Goal: Check status: Check status

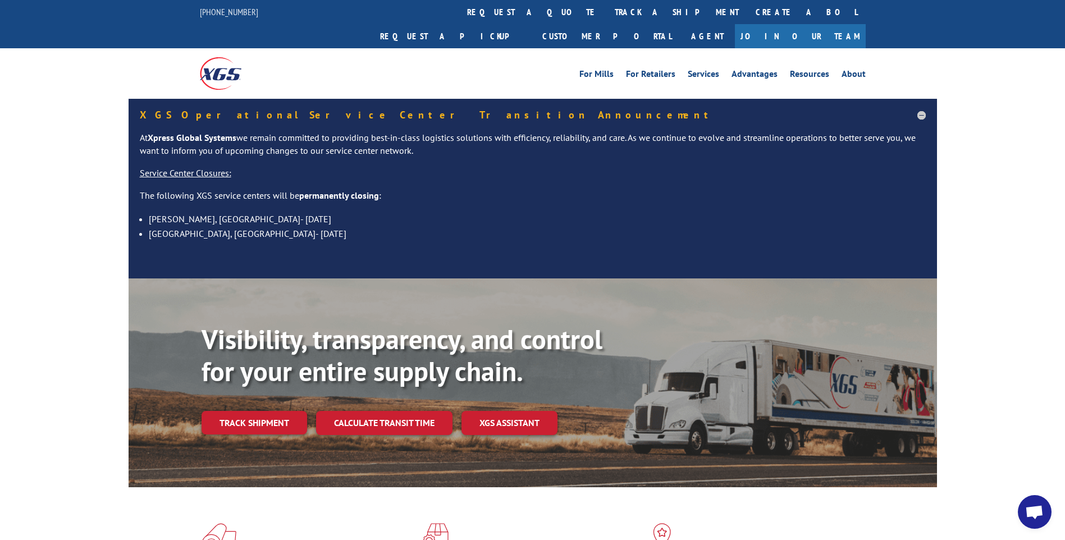
drag, startPoint x: 234, startPoint y: 396, endPoint x: 232, endPoint y: 391, distance: 5.7
click at [234, 411] on link "Track shipment" at bounding box center [255, 423] width 106 height 24
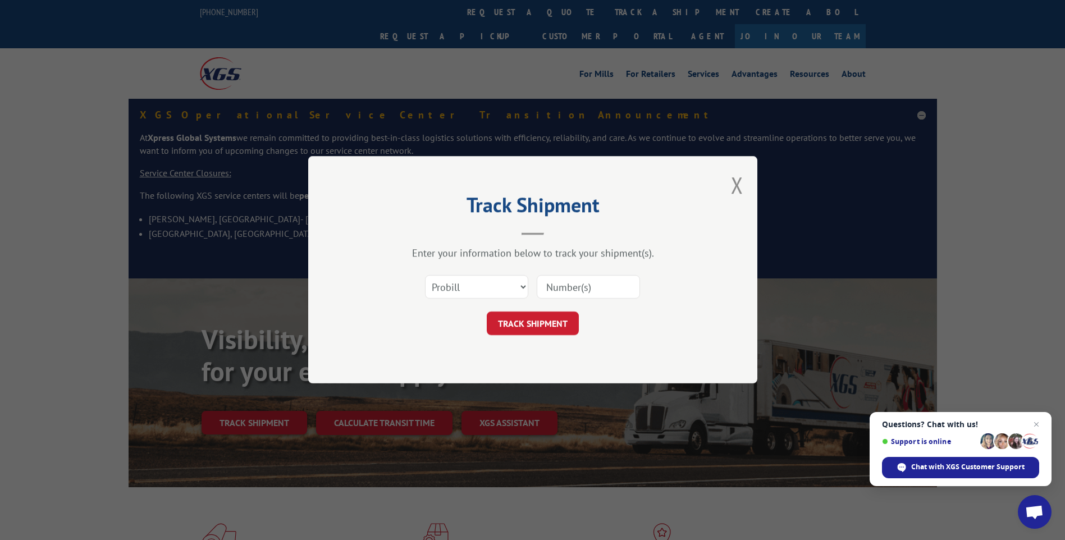
click at [591, 278] on input at bounding box center [588, 288] width 103 height 24
type input "17535549"
click at [540, 317] on button "TRACK SHIPMENT" at bounding box center [533, 324] width 92 height 24
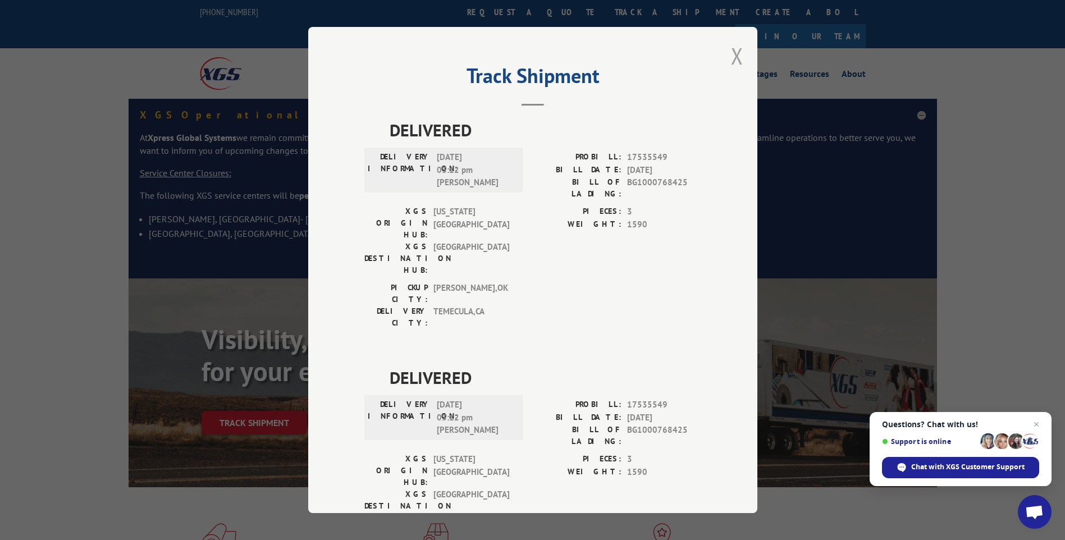
click at [731, 57] on button "Close modal" at bounding box center [737, 56] width 12 height 30
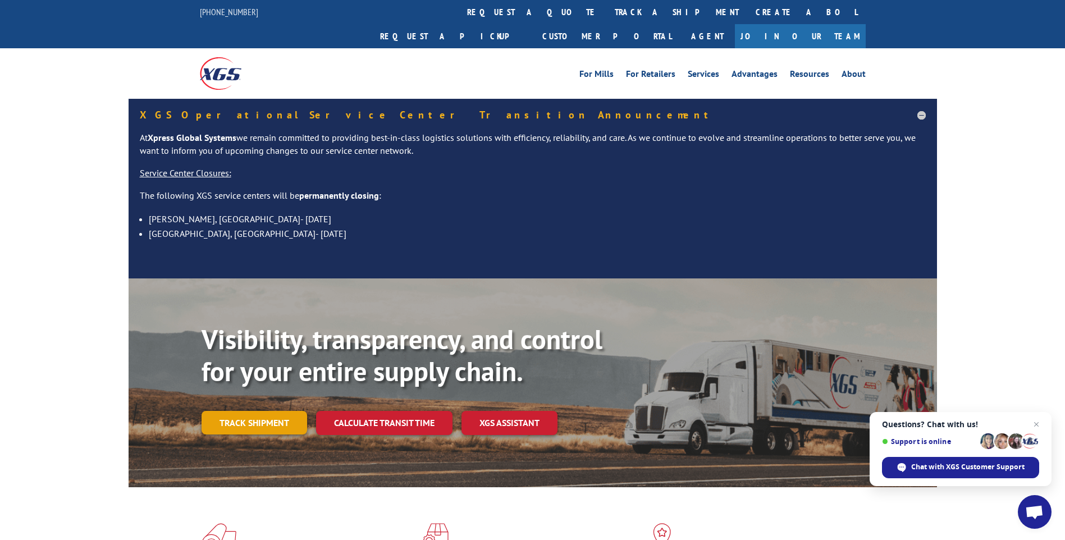
click at [237, 411] on link "Track shipment" at bounding box center [255, 423] width 106 height 24
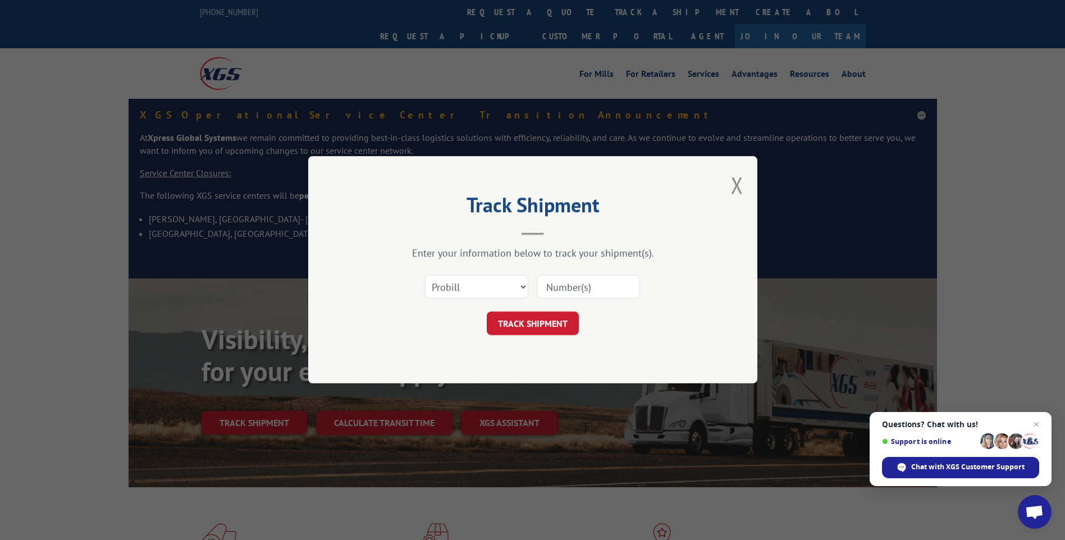
click at [578, 289] on input at bounding box center [588, 288] width 103 height 24
type input "17535546"
click at [542, 328] on button "TRACK SHIPMENT" at bounding box center [533, 324] width 92 height 24
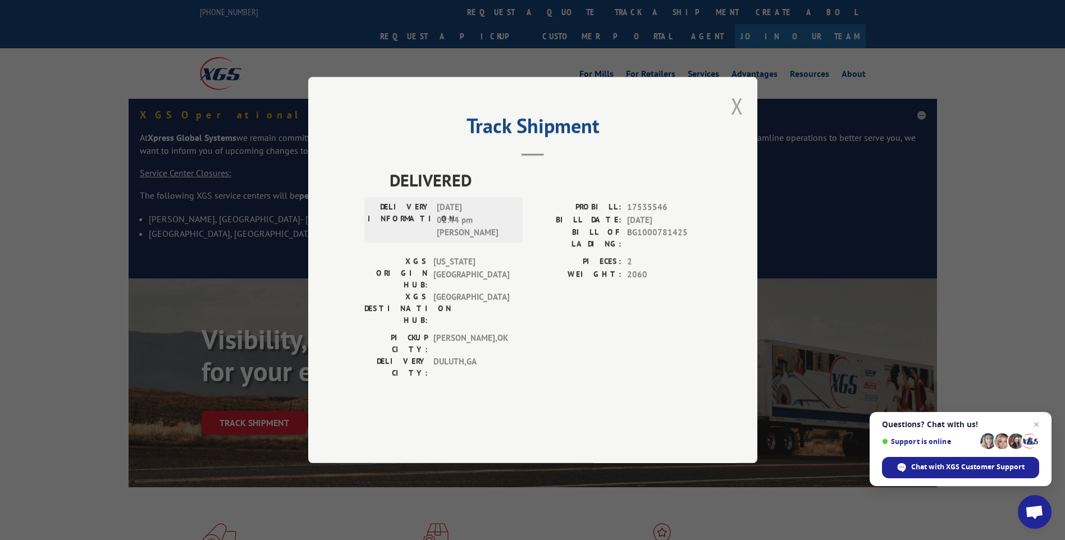
click at [735, 121] on button "Close modal" at bounding box center [737, 106] width 12 height 30
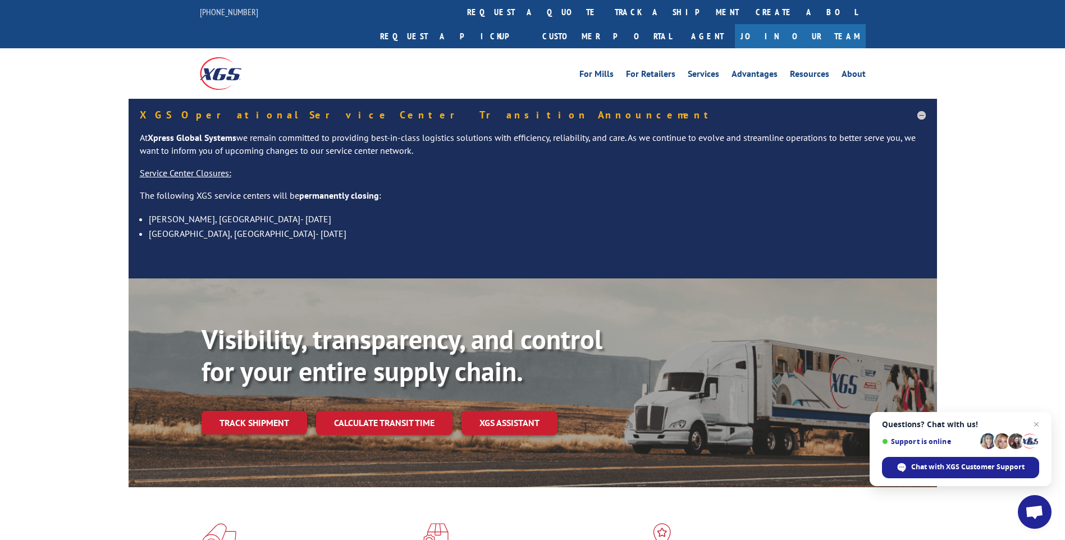
click at [266, 411] on link "Track shipment" at bounding box center [255, 423] width 106 height 24
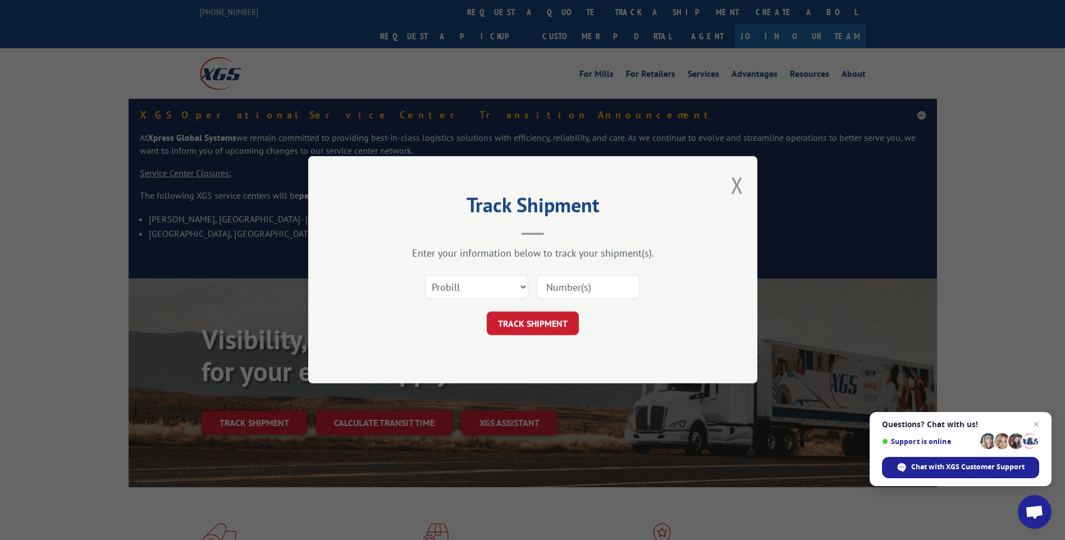
click at [575, 295] on input at bounding box center [588, 288] width 103 height 24
type input "17535545"
click at [556, 316] on button "TRACK SHIPMENT" at bounding box center [533, 324] width 92 height 24
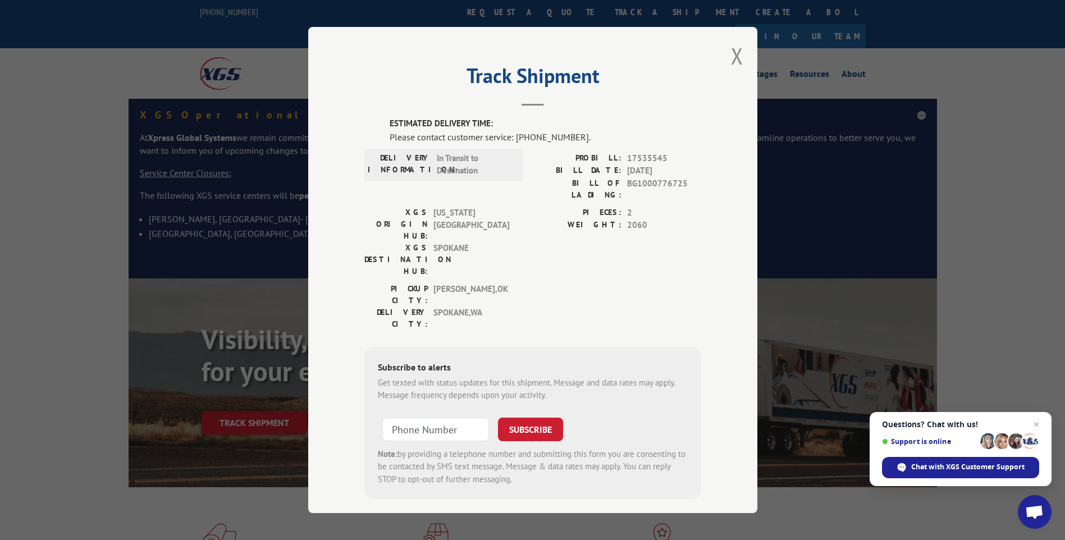
click at [737, 58] on button "Close modal" at bounding box center [737, 56] width 12 height 30
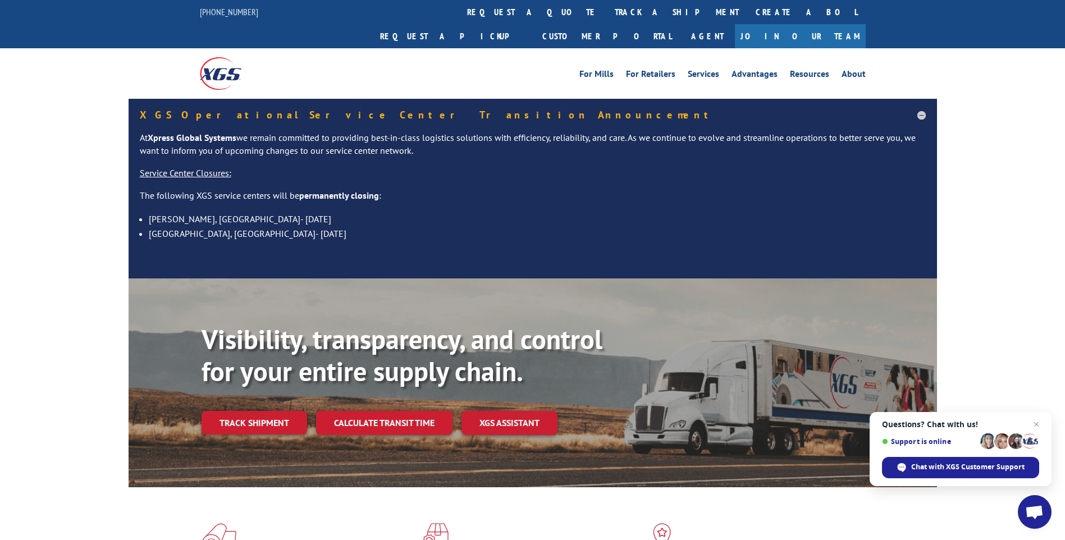
click at [240, 411] on link "Track shipment" at bounding box center [255, 423] width 106 height 24
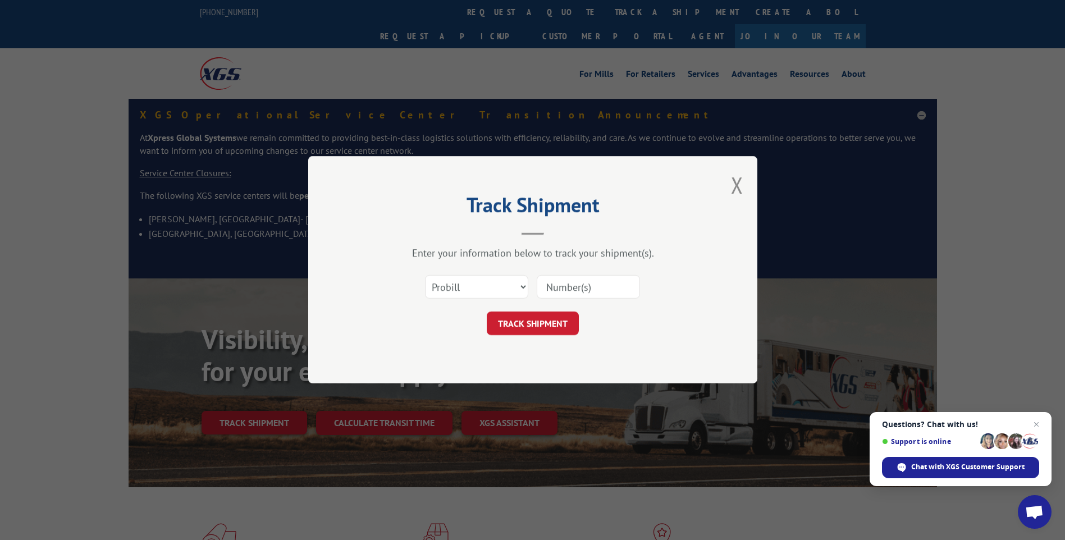
drag, startPoint x: 591, startPoint y: 285, endPoint x: 590, endPoint y: 294, distance: 9.0
click at [590, 287] on input at bounding box center [588, 288] width 103 height 24
type input "17535547"
click at [535, 320] on button "TRACK SHIPMENT" at bounding box center [533, 324] width 92 height 24
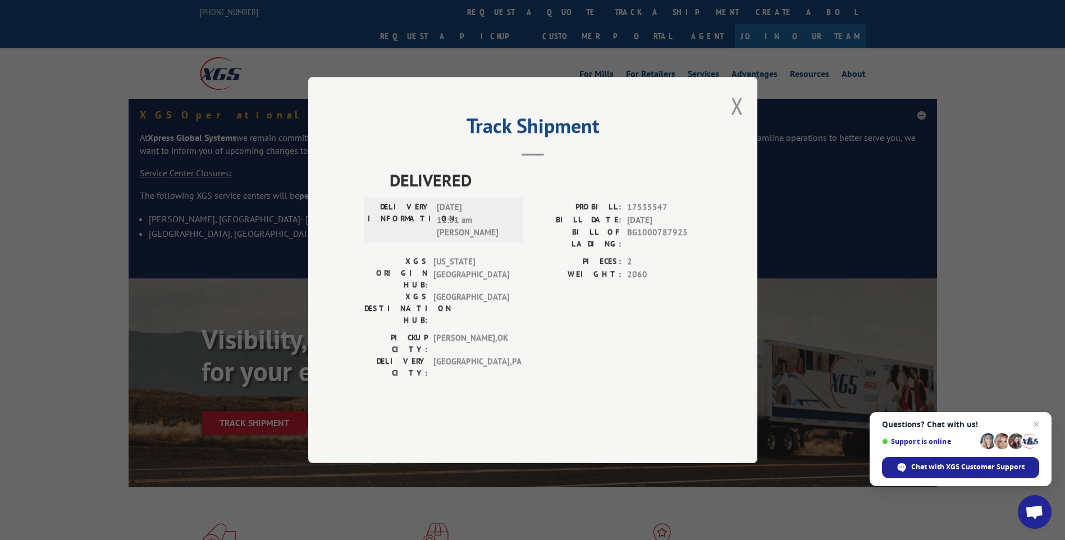
drag, startPoint x: 723, startPoint y: 146, endPoint x: 751, endPoint y: 139, distance: 28.9
click at [730, 144] on div "Track Shipment DELIVERED DELIVERY INFORMATION: [DATE] 11:31 am [PERSON_NAME]: 1…" at bounding box center [532, 270] width 449 height 386
drag, startPoint x: 737, startPoint y: 143, endPoint x: 722, endPoint y: 151, distance: 17.3
click at [737, 121] on button "Close modal" at bounding box center [737, 106] width 12 height 30
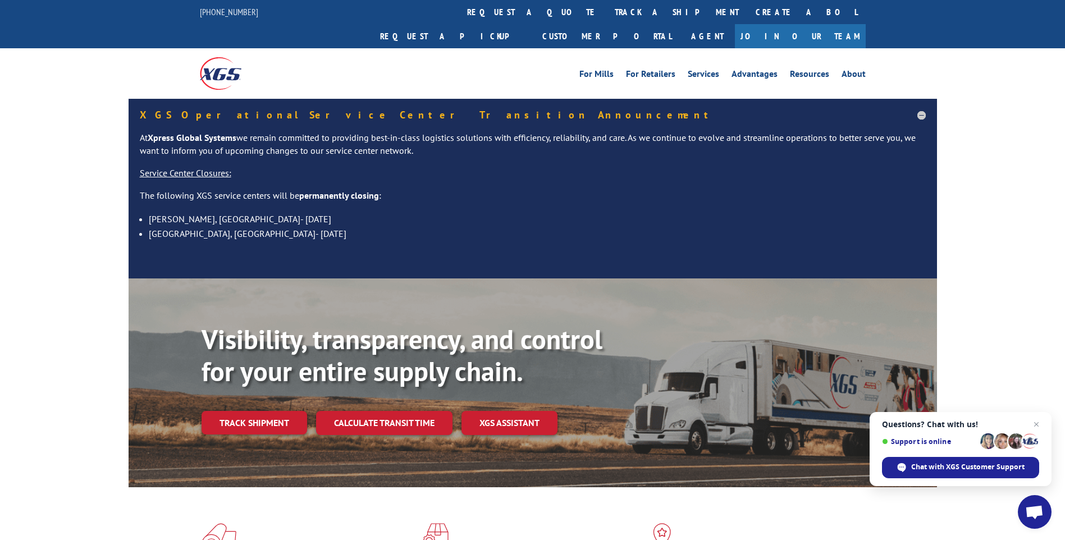
click at [257, 411] on link "Track shipment" at bounding box center [255, 423] width 106 height 24
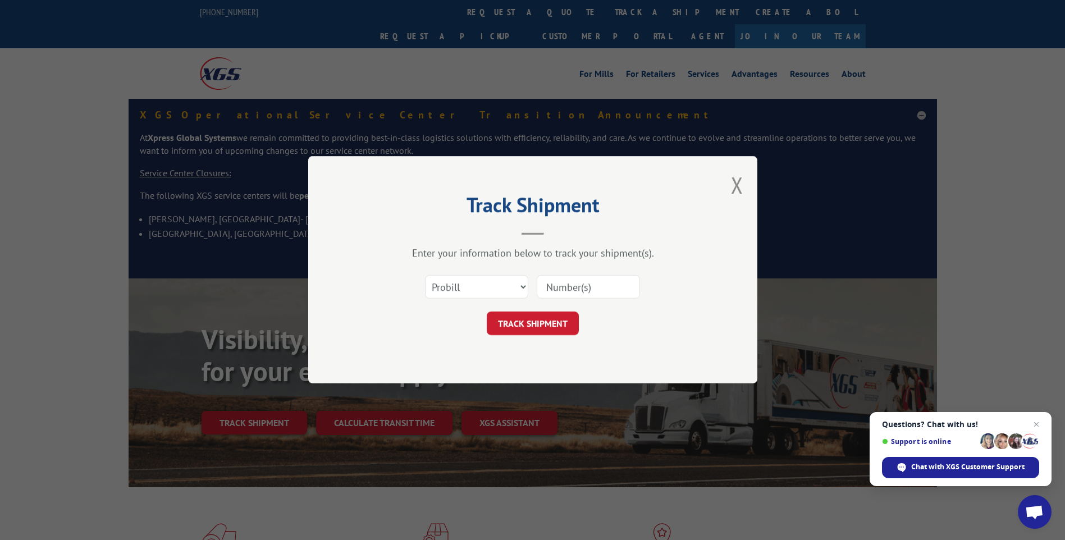
click at [583, 284] on input at bounding box center [588, 288] width 103 height 24
type input "17535550"
click at [559, 311] on form "Select category... Probill BOL PO 17535550 TRACK SHIPMENT" at bounding box center [532, 302] width 337 height 67
click at [523, 325] on button "TRACK SHIPMENT" at bounding box center [533, 324] width 92 height 24
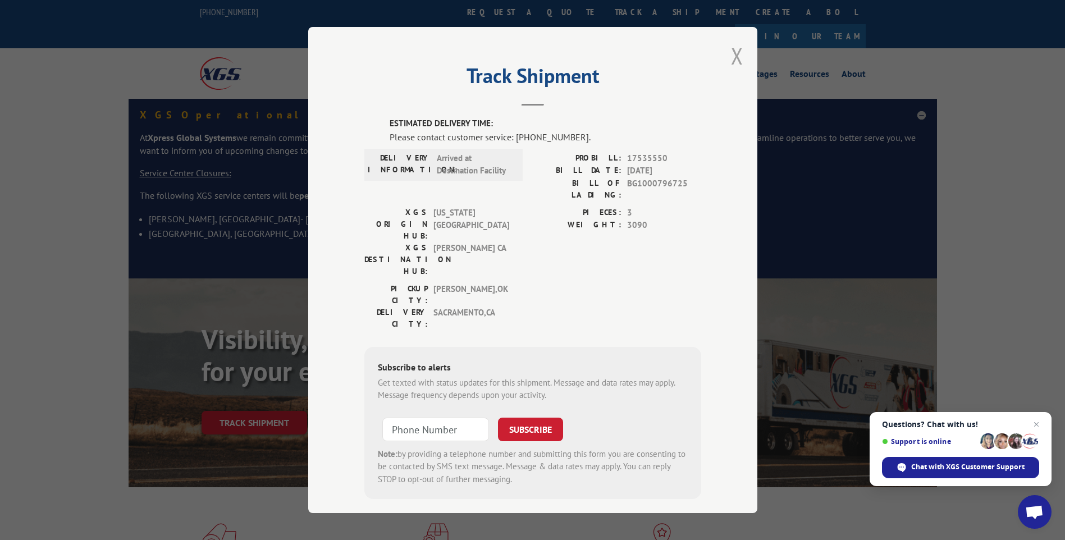
click at [735, 51] on button "Close modal" at bounding box center [737, 56] width 12 height 30
